Goal: Task Accomplishment & Management: Complete application form

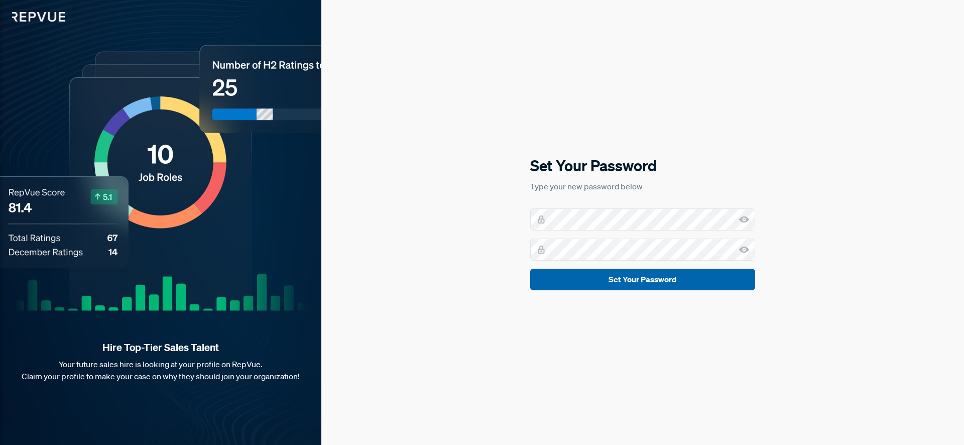
click at [592, 279] on button "Set Your Password" at bounding box center [642, 280] width 225 height 22
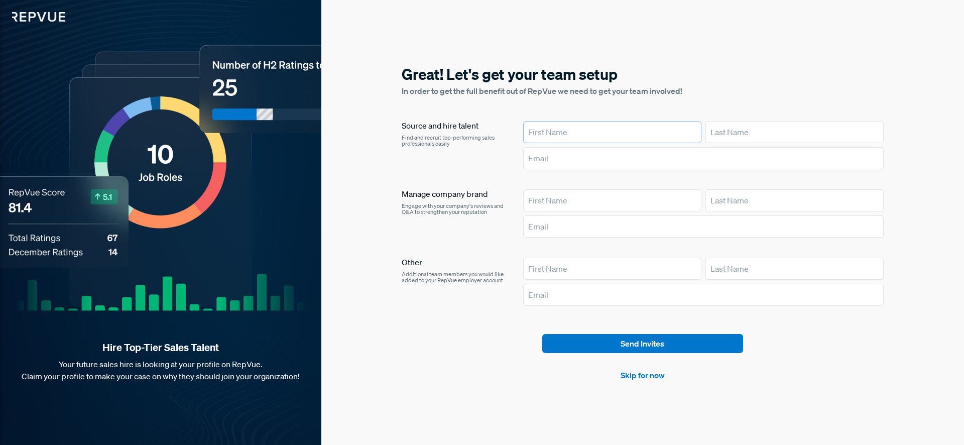
click at [627, 138] on input "text" at bounding box center [612, 132] width 178 height 22
type input "[PERSON_NAME]"
type input "Wolczanska"
type input "[EMAIL_ADDRESS][DOMAIN_NAME]"
type input "[PERSON_NAME]"
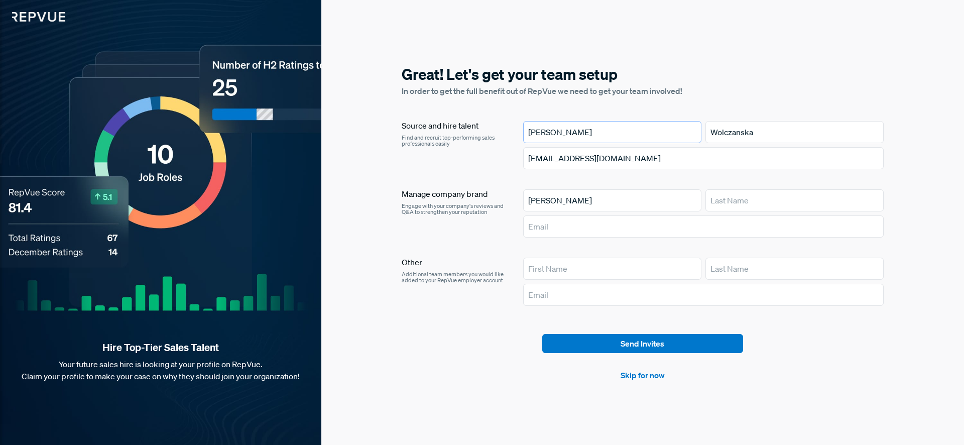
click at [569, 130] on input "[PERSON_NAME]" at bounding box center [612, 132] width 178 height 22
type input "[PERSON_NAME]"
click at [745, 130] on input "Wolczanska" at bounding box center [794, 132] width 178 height 22
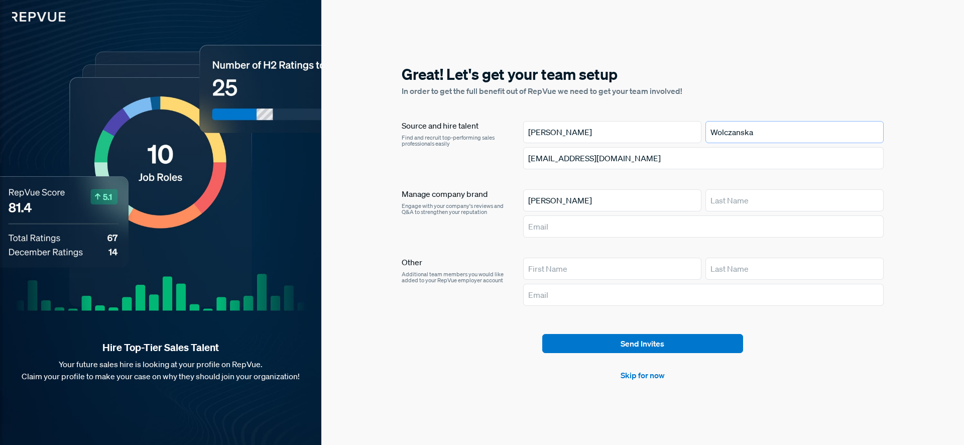
click at [745, 130] on input "Wolczanska" at bounding box center [794, 132] width 178 height 22
type input "Spikes"
click at [566, 229] on input "text" at bounding box center [703, 226] width 360 height 22
type input "[EMAIL_ADDRESS][DOMAIN_NAME]"
click at [628, 160] on input "[EMAIL_ADDRESS][DOMAIN_NAME]" at bounding box center [703, 158] width 360 height 22
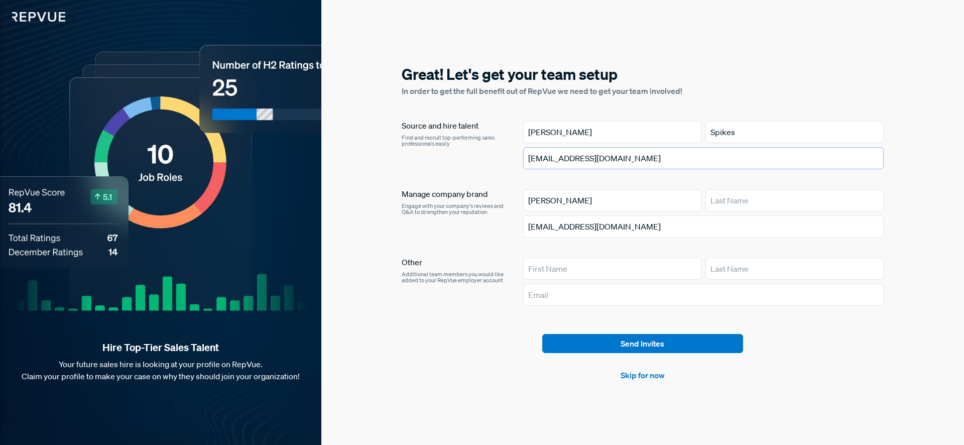
click at [628, 160] on input "[EMAIL_ADDRESS][DOMAIN_NAME]" at bounding box center [703, 158] width 360 height 22
type input "[EMAIL_ADDRESS][DOMAIN_NAME]"
click at [725, 201] on input "text" at bounding box center [794, 200] width 178 height 22
type input "Wolczanska"
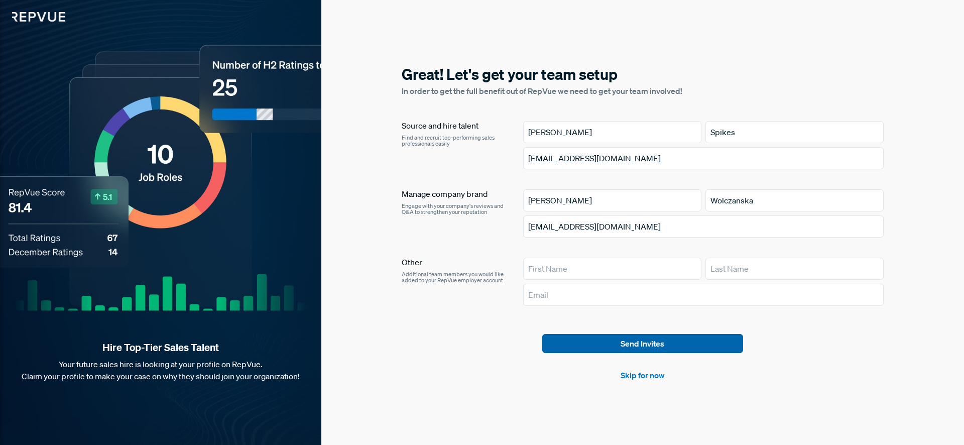
click at [609, 345] on button "Send Invites" at bounding box center [642, 343] width 201 height 19
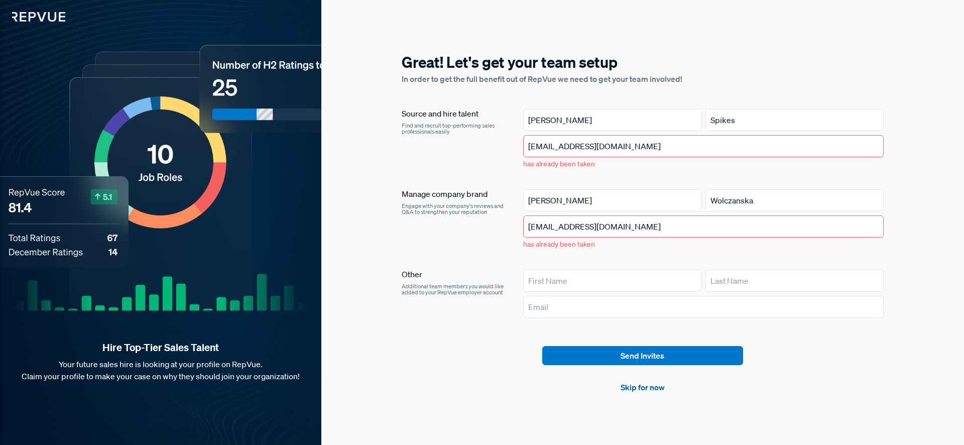
click at [648, 386] on link "Skip for now" at bounding box center [642, 387] width 44 height 12
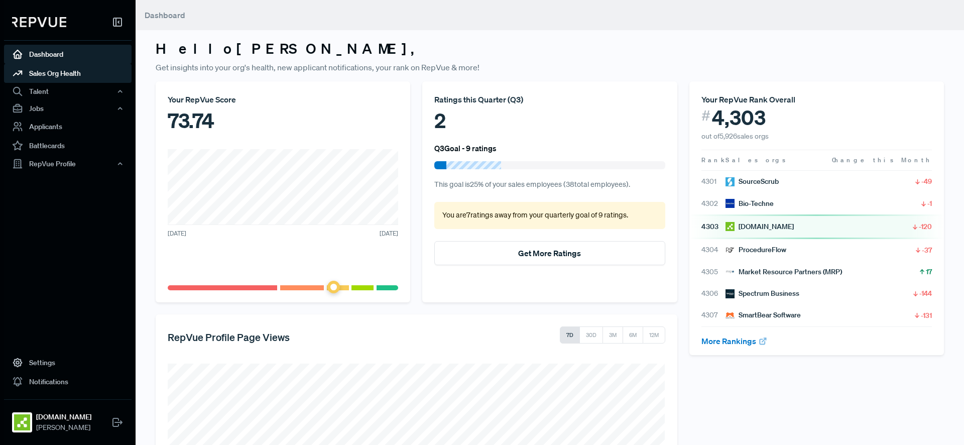
click at [71, 73] on link "Sales Org Health" at bounding box center [67, 73] width 127 height 19
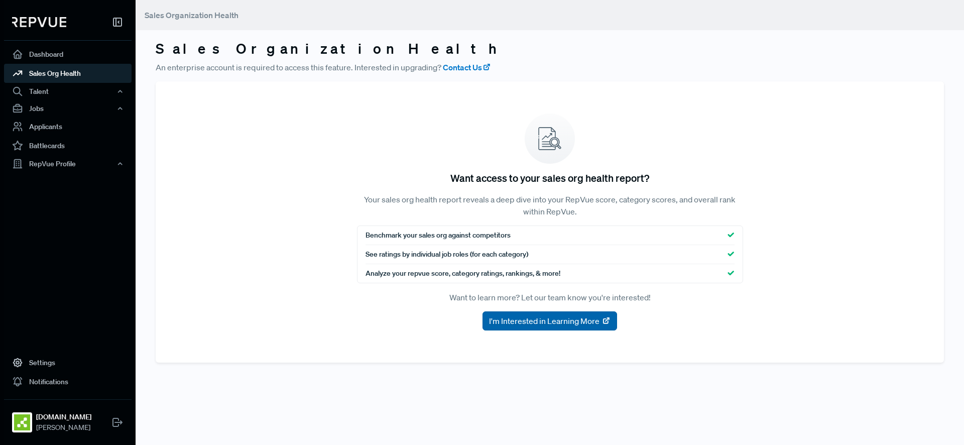
click at [509, 316] on span "I'm Interested in Learning More" at bounding box center [544, 321] width 110 height 12
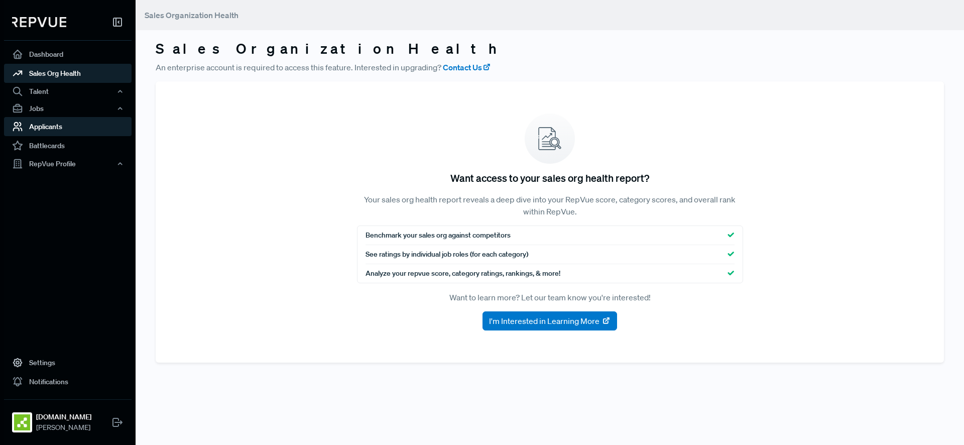
click at [79, 127] on link "Applicants" at bounding box center [67, 126] width 127 height 19
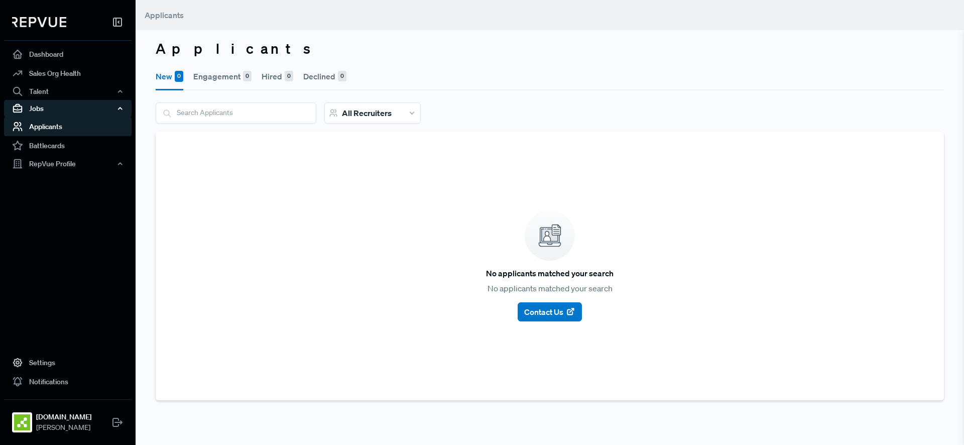
click at [77, 111] on div "Jobs" at bounding box center [67, 108] width 127 height 17
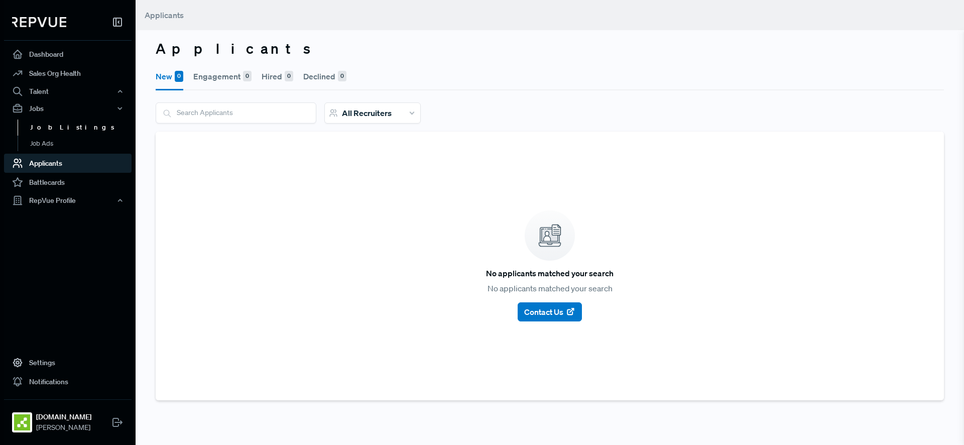
click at [63, 129] on link "Job Listings" at bounding box center [81, 127] width 127 height 16
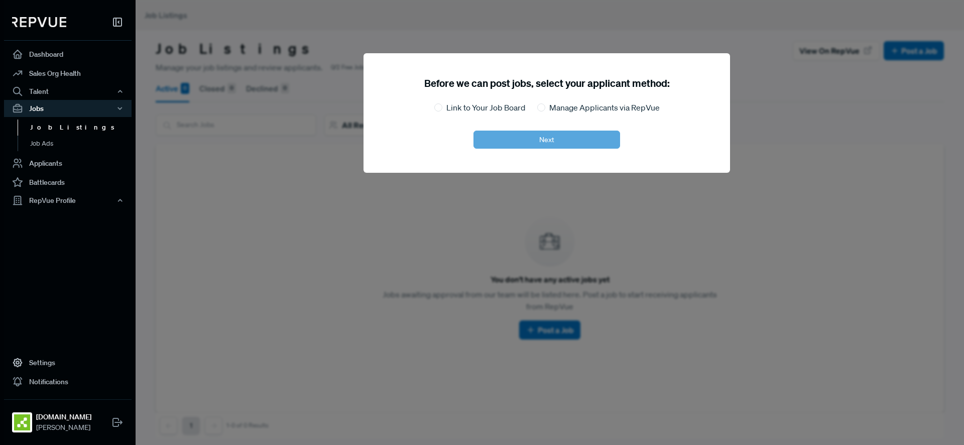
click at [490, 105] on label "Link to Your Job Board" at bounding box center [485, 107] width 79 height 12
click at [442, 105] on input "Link to Your Job Board" at bounding box center [438, 107] width 8 height 8
radio input "true"
click at [491, 143] on button "Next" at bounding box center [546, 139] width 147 height 18
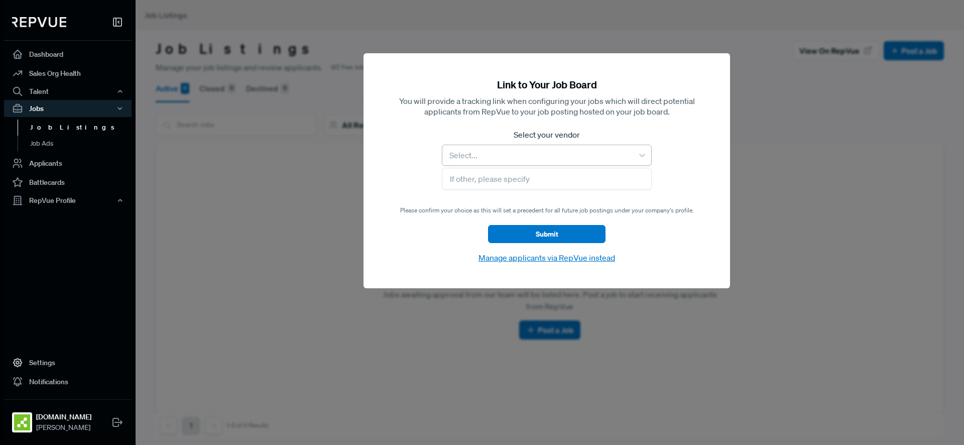
click at [497, 159] on div at bounding box center [537, 155] width 181 height 14
type input "lever"
click at [492, 179] on div "Lever" at bounding box center [547, 182] width 210 height 20
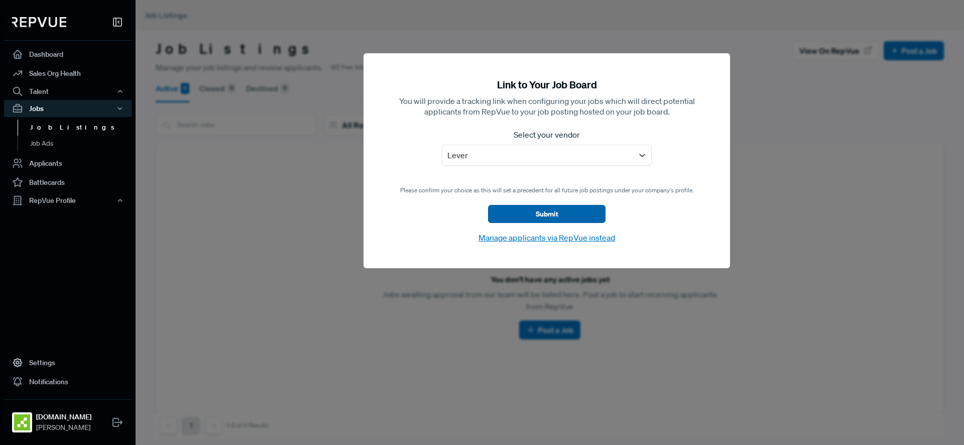
click at [511, 219] on button "Submit" at bounding box center [546, 214] width 117 height 18
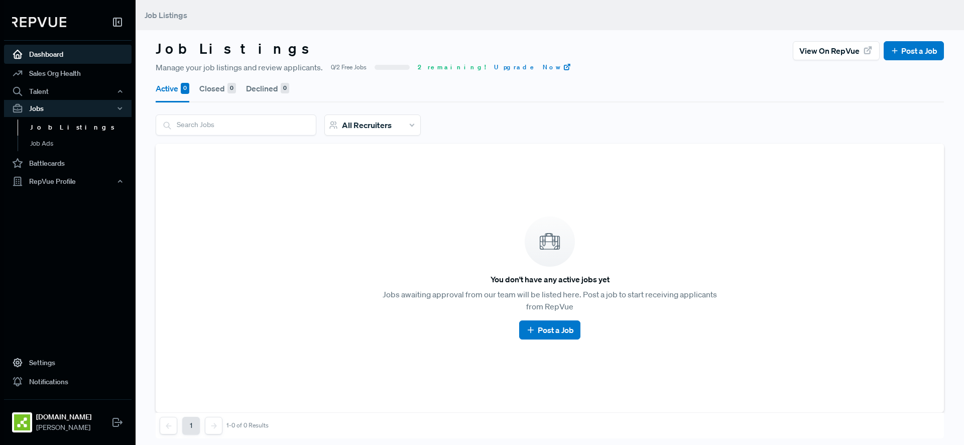
click at [63, 59] on link "Dashboard" at bounding box center [67, 54] width 127 height 19
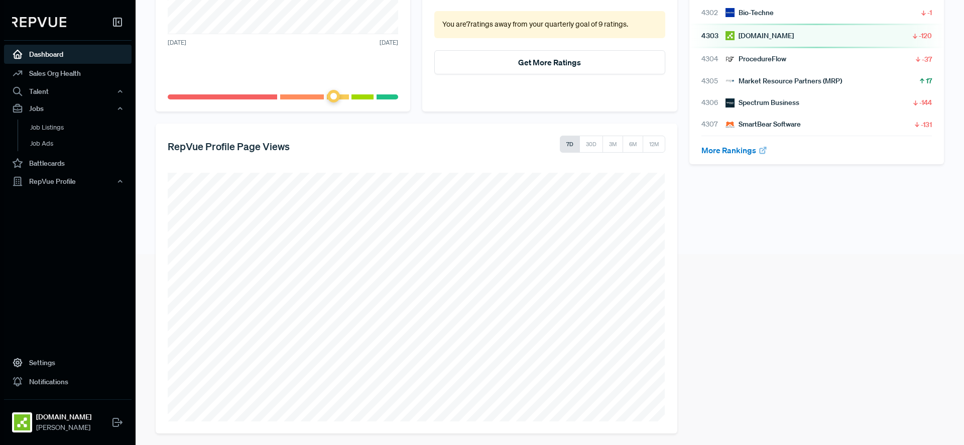
scroll to position [195, 0]
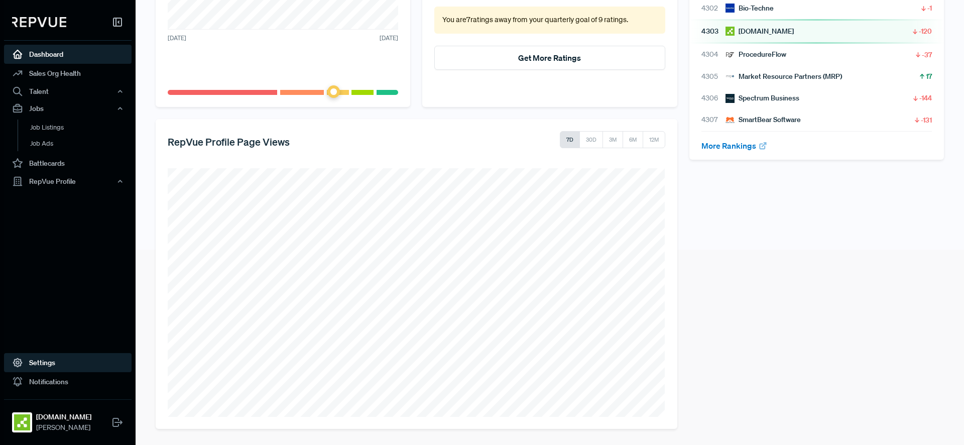
click at [50, 366] on link "Settings" at bounding box center [67, 362] width 127 height 19
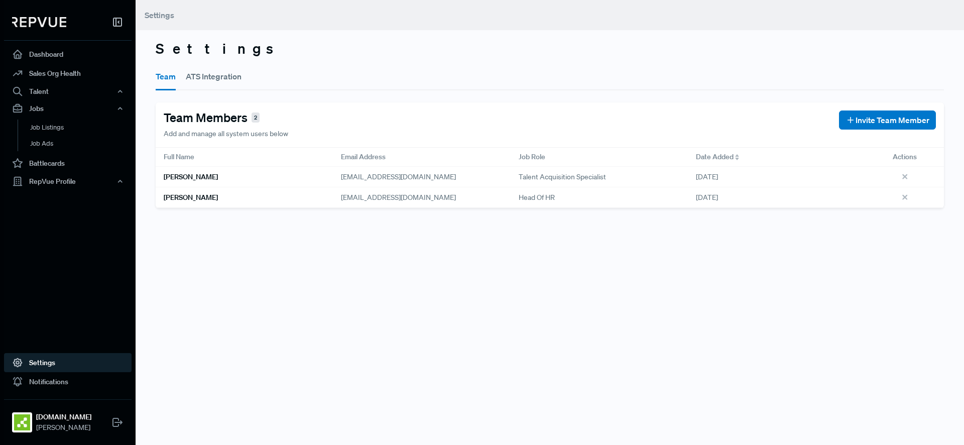
click at [211, 75] on button "ATS Integration" at bounding box center [214, 76] width 56 height 28
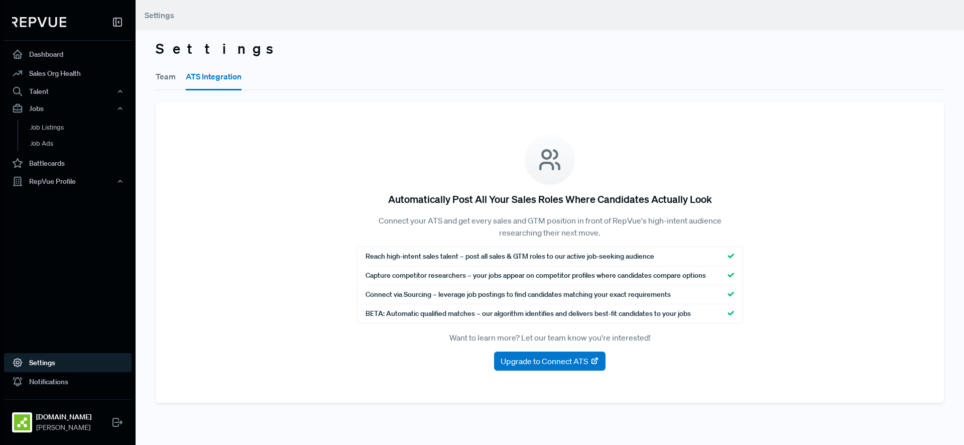
click at [162, 80] on button "Team" at bounding box center [166, 76] width 20 height 28
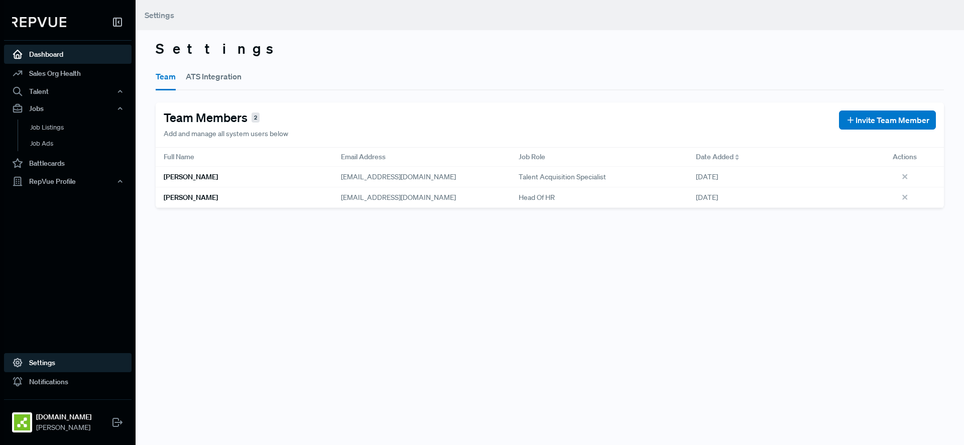
click at [59, 55] on link "Dashboard" at bounding box center [67, 54] width 127 height 19
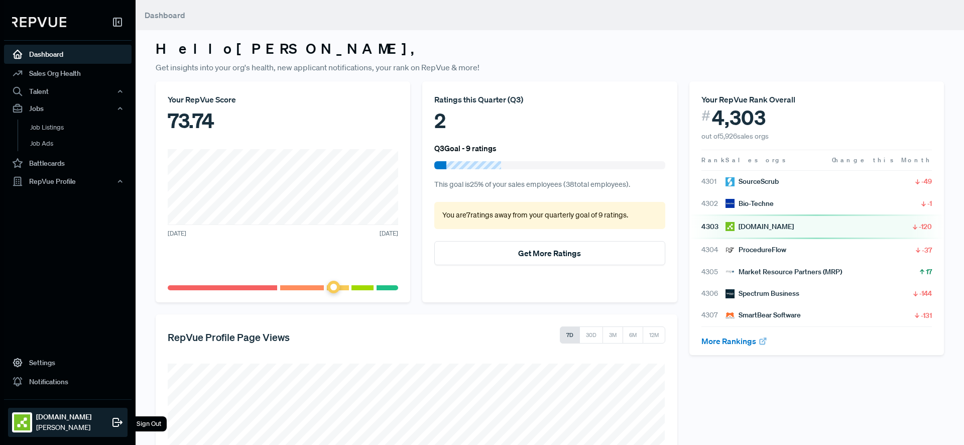
click at [47, 416] on strong "[DOMAIN_NAME]" at bounding box center [63, 417] width 55 height 11
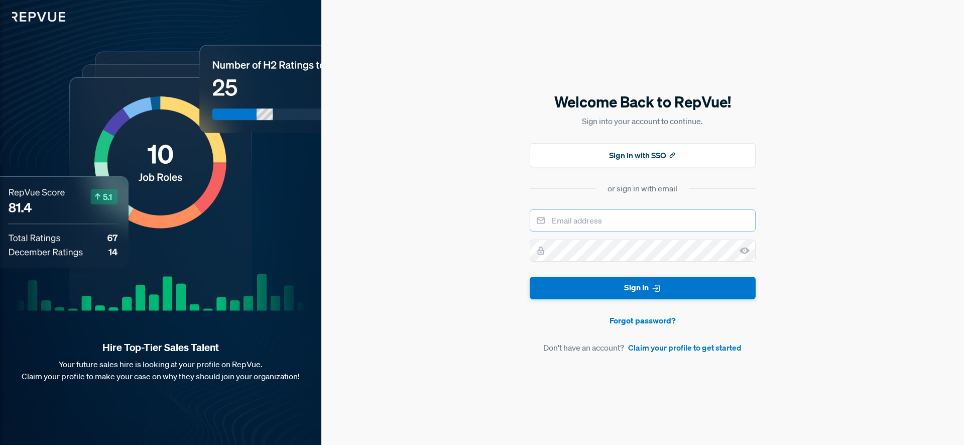
type input "[EMAIL_ADDRESS][DOMAIN_NAME]"
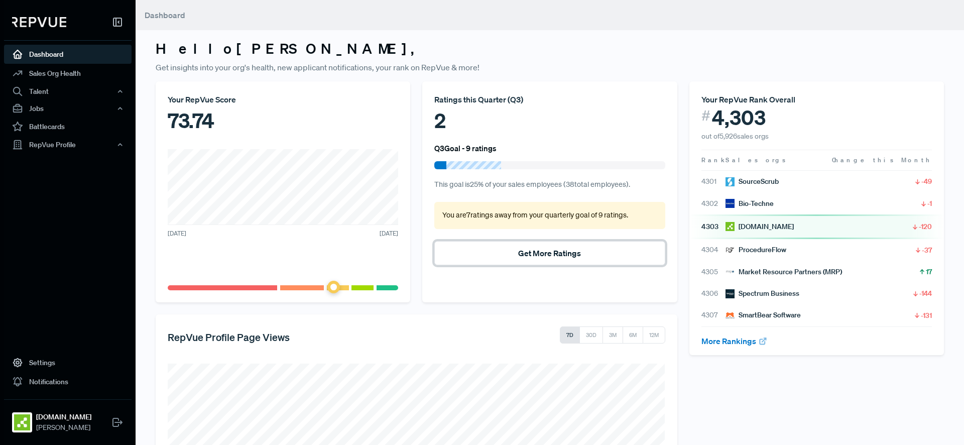
click at [496, 254] on button "Get More Ratings" at bounding box center [549, 253] width 230 height 24
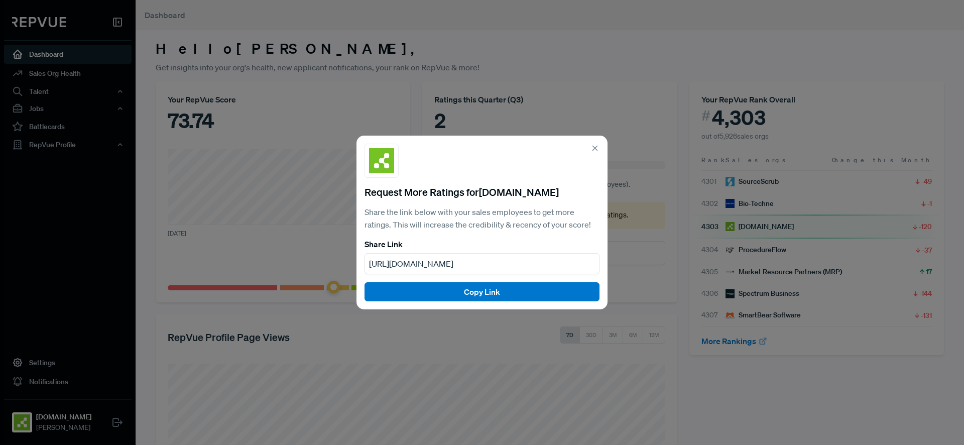
click at [595, 148] on icon at bounding box center [594, 148] width 9 height 9
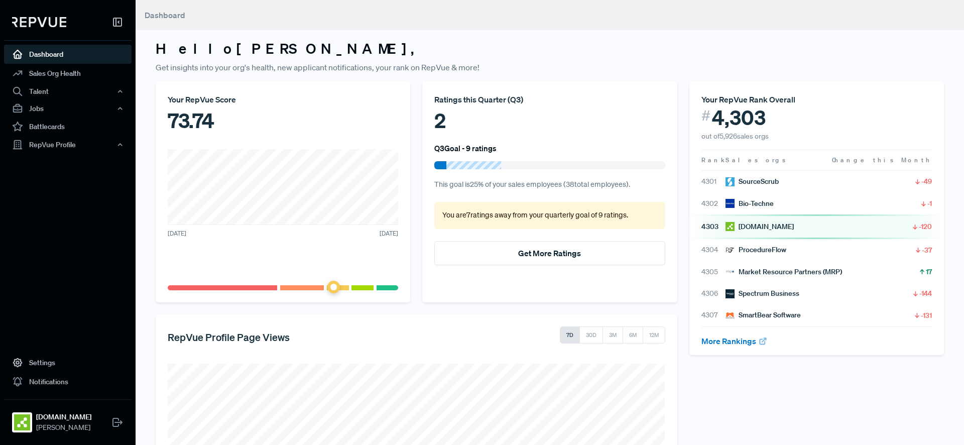
click at [116, 23] on icon at bounding box center [117, 22] width 12 height 12
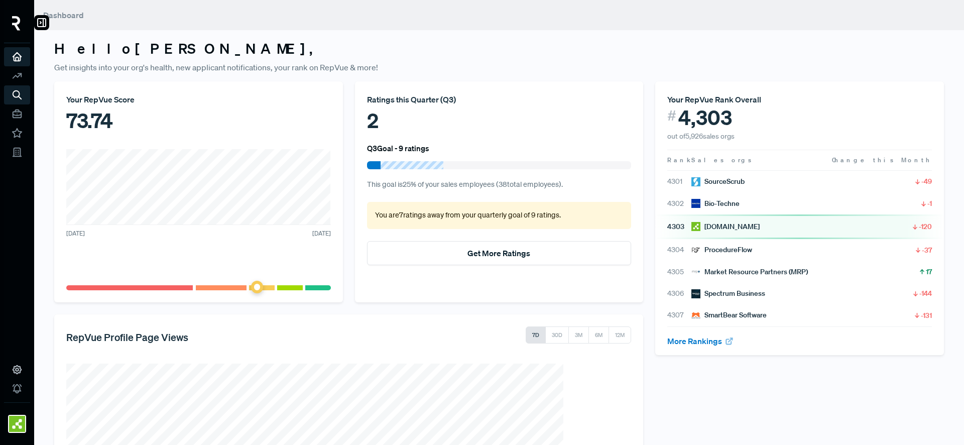
click at [20, 30] on img at bounding box center [16, 23] width 9 height 15
click at [13, 25] on img at bounding box center [16, 23] width 9 height 15
click at [18, 25] on img at bounding box center [16, 23] width 9 height 15
click at [40, 23] on use at bounding box center [42, 23] width 8 height 8
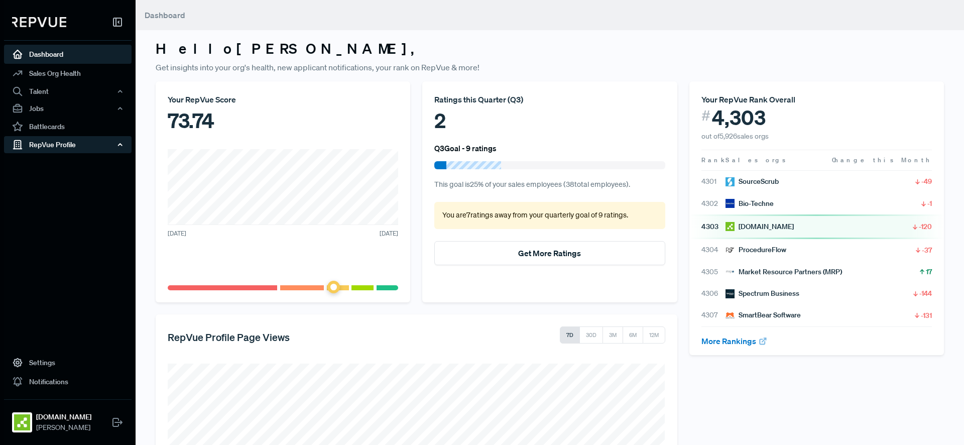
click at [52, 148] on div "RepVue Profile" at bounding box center [67, 144] width 127 height 17
click at [76, 166] on link "Profile Overview" at bounding box center [81, 169] width 127 height 26
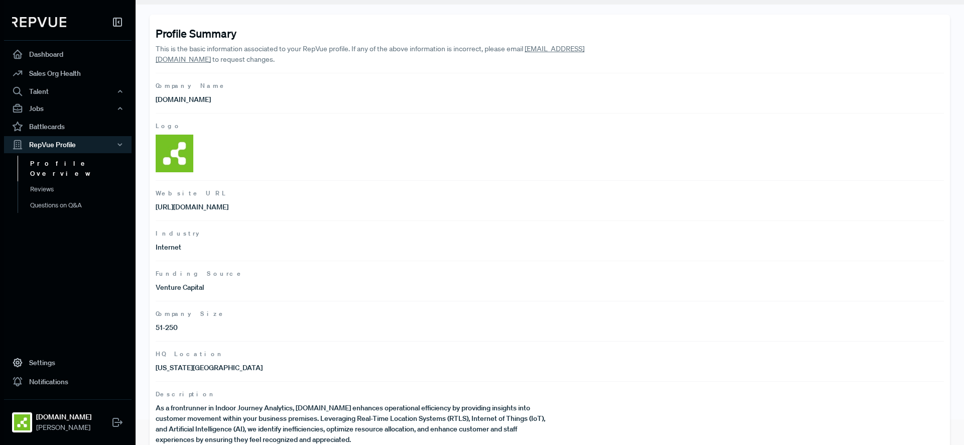
scroll to position [46, 0]
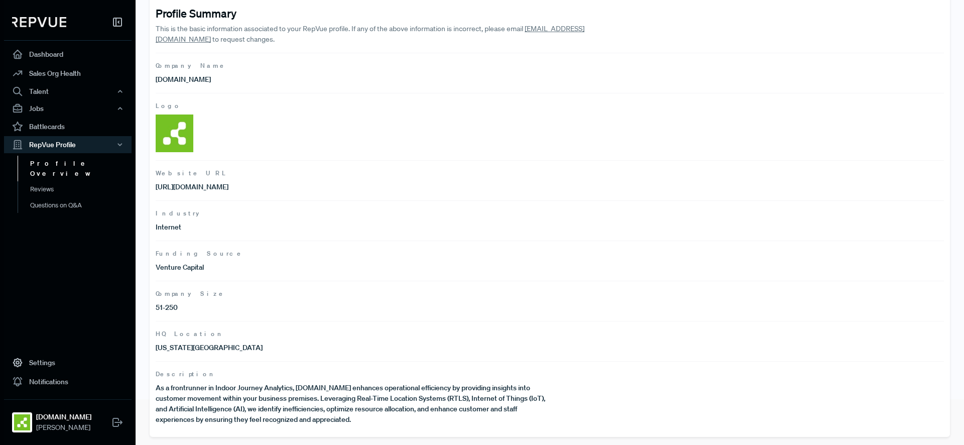
click at [176, 127] on img at bounding box center [175, 133] width 38 height 38
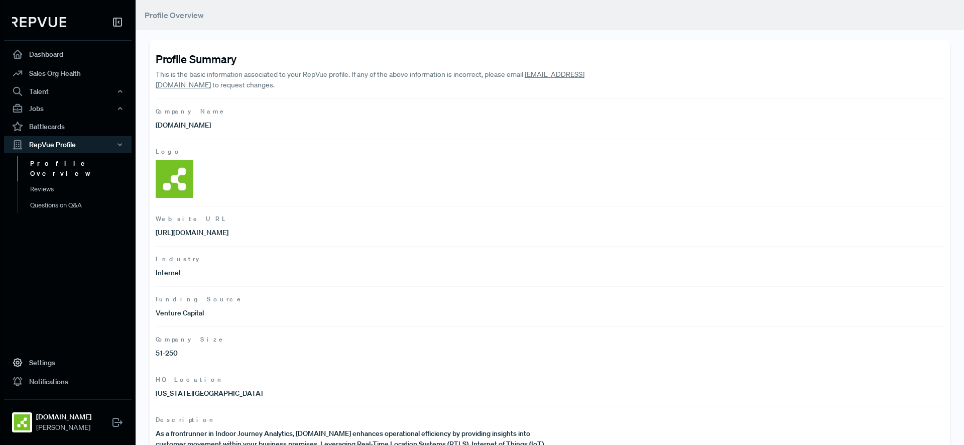
click at [164, 147] on span "Logo" at bounding box center [550, 151] width 788 height 9
click at [168, 173] on img at bounding box center [175, 179] width 38 height 38
click at [73, 199] on link "Questions on Q&A" at bounding box center [81, 205] width 127 height 16
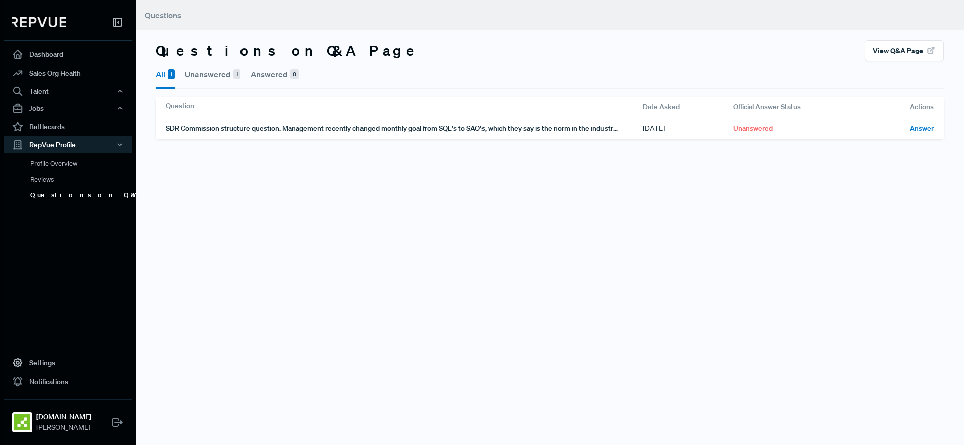
click at [217, 77] on button "Unanswered 1" at bounding box center [213, 74] width 56 height 26
click at [71, 179] on link "Reviews" at bounding box center [81, 180] width 127 height 16
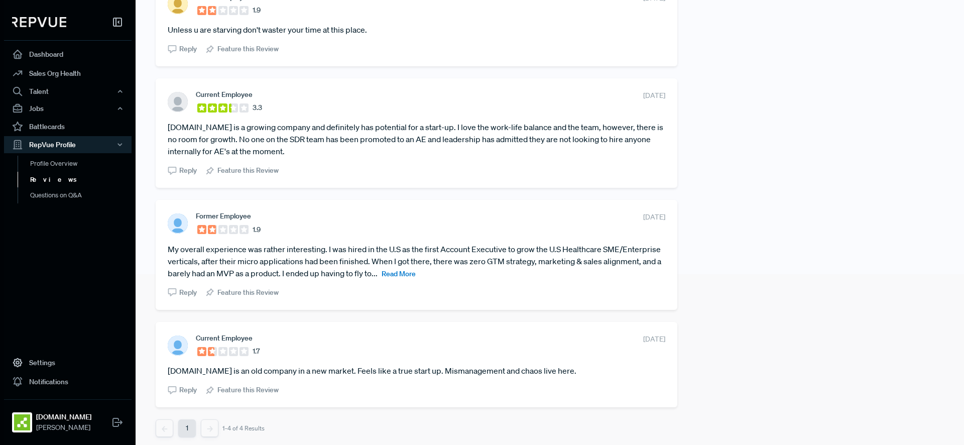
scroll to position [175, 0]
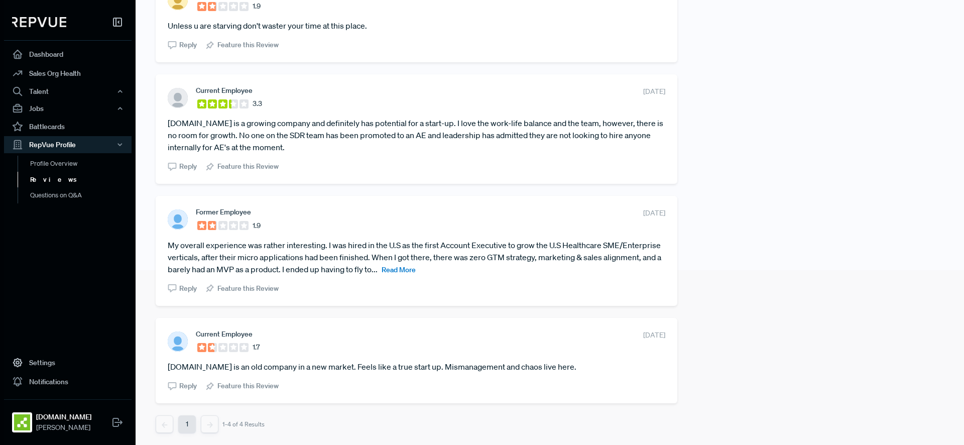
click at [410, 270] on span "Read More" at bounding box center [398, 269] width 34 height 9
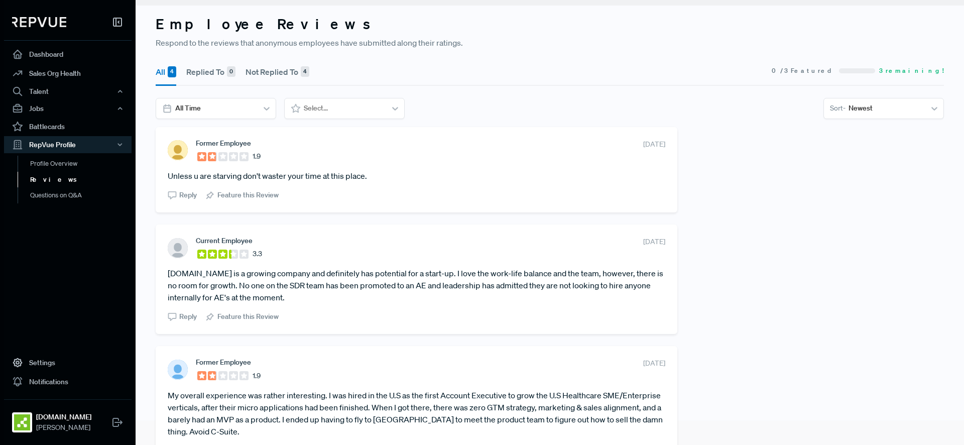
scroll to position [0, 0]
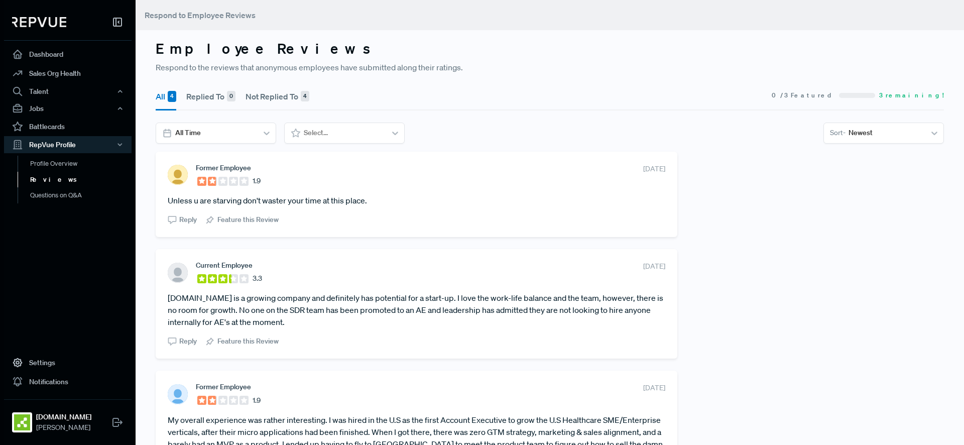
click at [283, 96] on button "Not Replied To 4" at bounding box center [277, 96] width 64 height 28
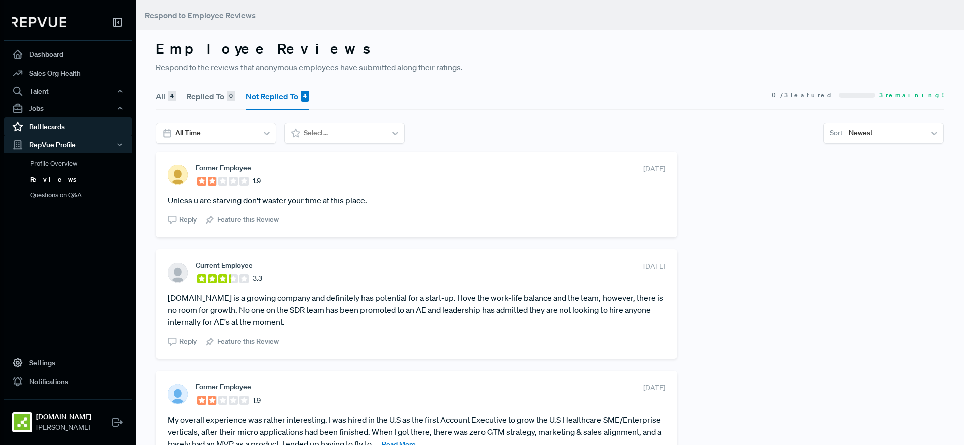
click at [44, 130] on link "Battlecards" at bounding box center [67, 126] width 127 height 19
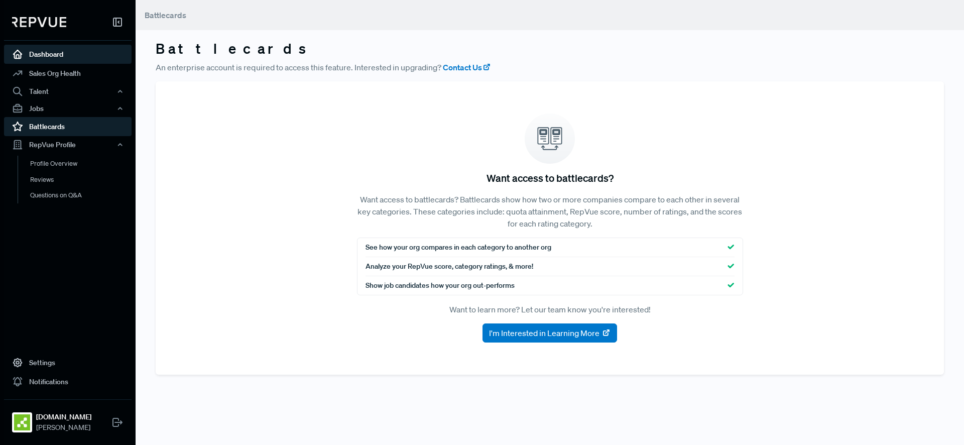
click at [80, 59] on link "Dashboard" at bounding box center [67, 54] width 127 height 19
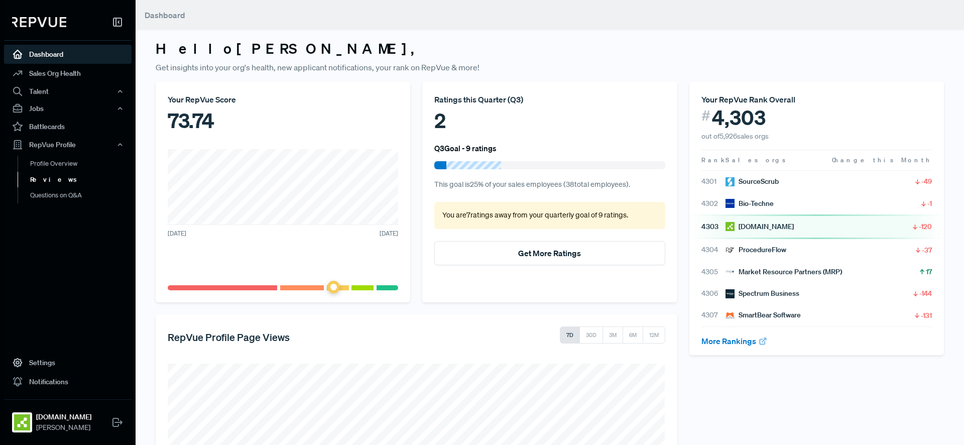
click at [69, 179] on link "Reviews" at bounding box center [81, 180] width 127 height 16
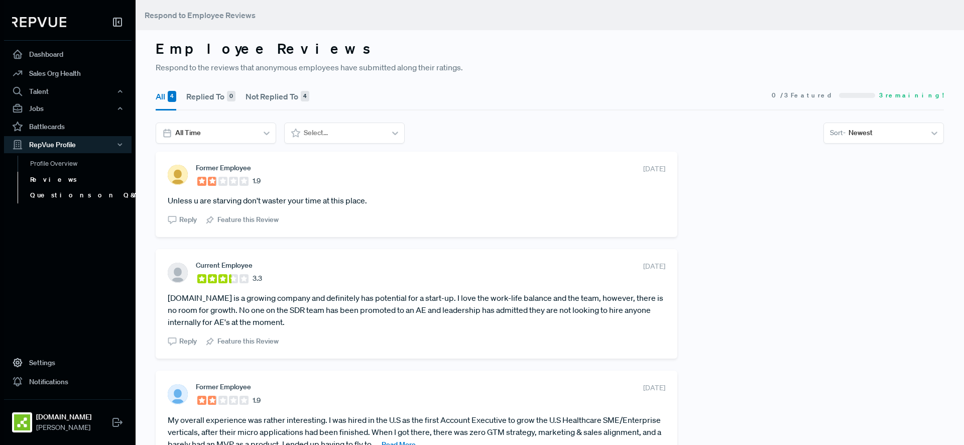
click at [65, 196] on link "Questions on Q&A" at bounding box center [81, 195] width 127 height 16
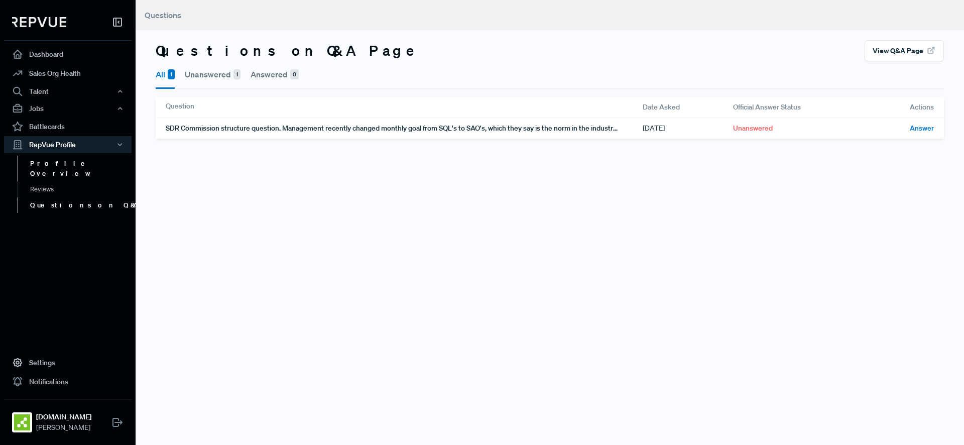
click at [61, 167] on link "Profile Overview" at bounding box center [81, 169] width 127 height 26
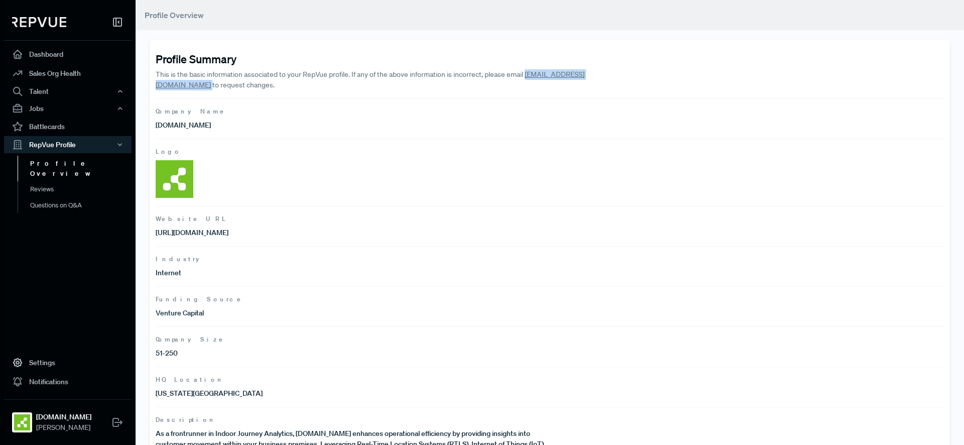
drag, startPoint x: 595, startPoint y: 76, endPoint x: 527, endPoint y: 77, distance: 67.8
click at [527, 77] on p "This is the basic information associated to your RepVue profile. If any of the …" at bounding box center [392, 79] width 473 height 21
copy p "[EMAIL_ADDRESS][DOMAIN_NAME]"
click at [52, 182] on link "Reviews" at bounding box center [81, 189] width 127 height 16
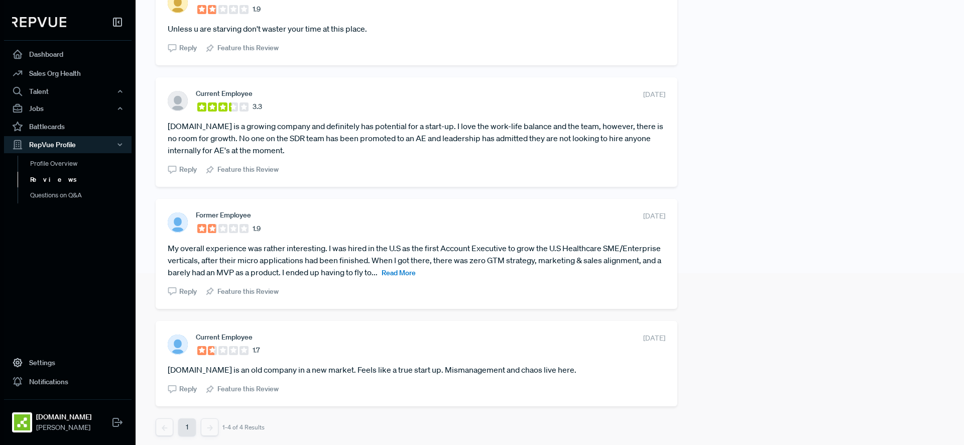
scroll to position [174, 0]
drag, startPoint x: 603, startPoint y: 210, endPoint x: 683, endPoint y: 214, distance: 79.9
click at [683, 214] on div "Former Employee 1.9 [DATE] Unless u are starving don't waster your time at this…" at bounding box center [417, 211] width 534 height 468
click at [683, 214] on div "Former Employee 1.9 [DATE] Unless u are starving don't waster your time at this…" at bounding box center [550, 211] width 800 height 468
drag, startPoint x: 604, startPoint y: 214, endPoint x: 684, endPoint y: 212, distance: 80.3
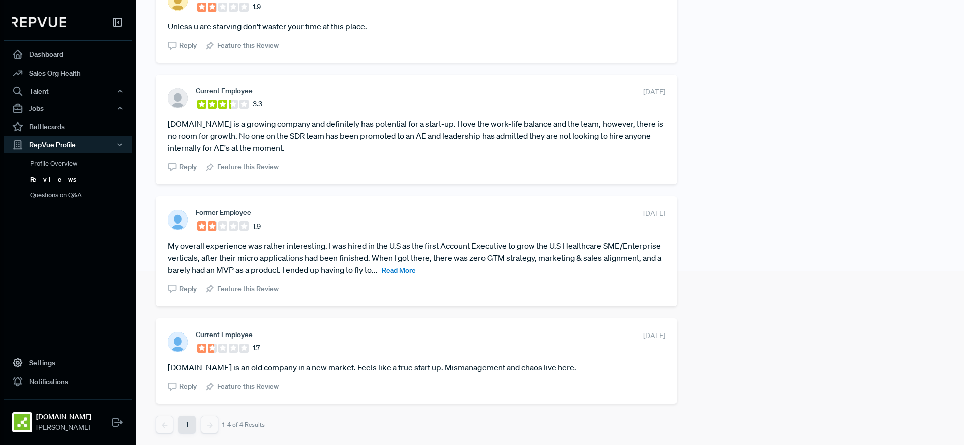
click at [684, 212] on div "Former Employee 1.9 [DATE] Unless u are starving don't waster your time at this…" at bounding box center [550, 211] width 800 height 468
click at [410, 272] on span "Read More" at bounding box center [398, 269] width 34 height 9
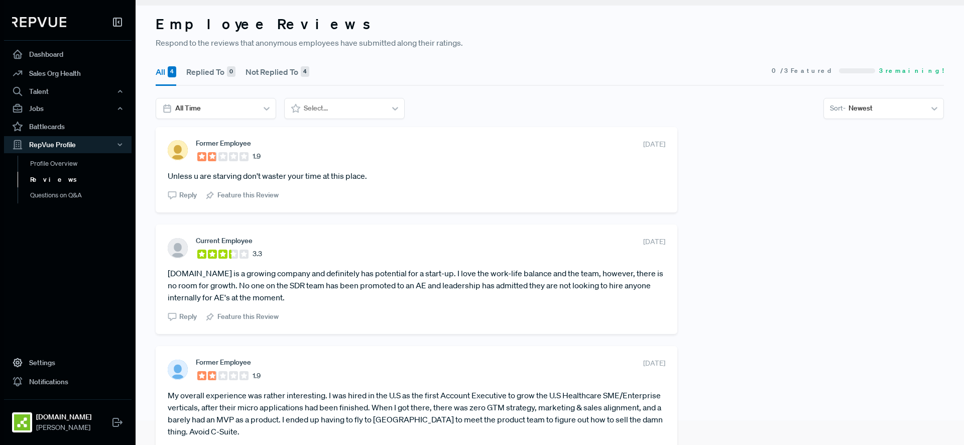
scroll to position [0, 0]
